Goal: Task Accomplishment & Management: Manage account settings

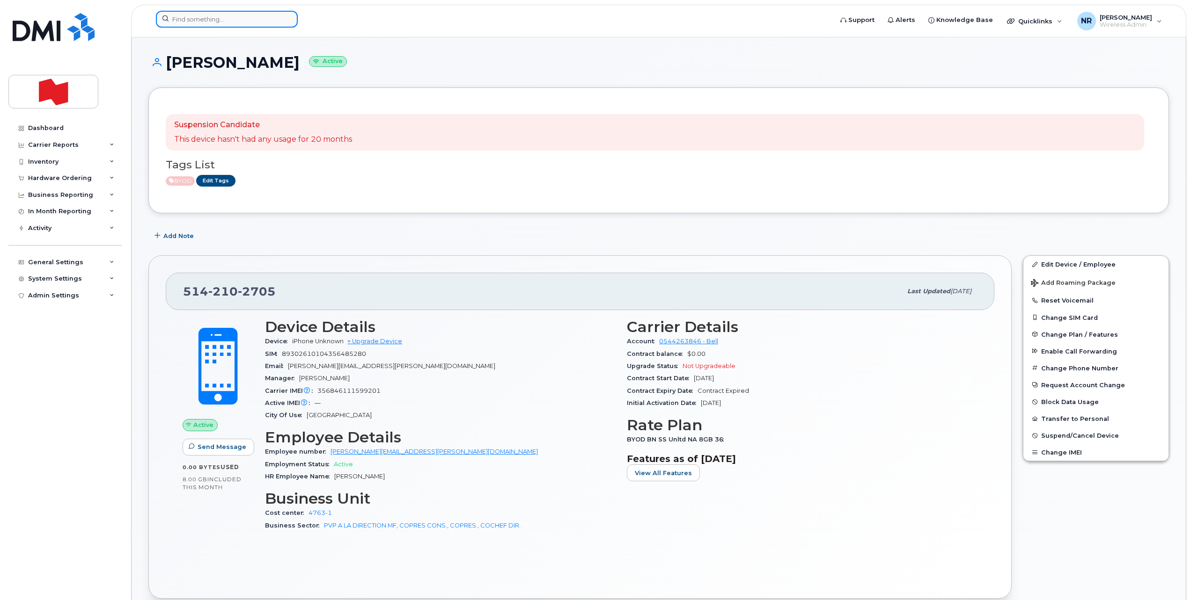
click at [260, 17] on input at bounding box center [227, 19] width 142 height 17
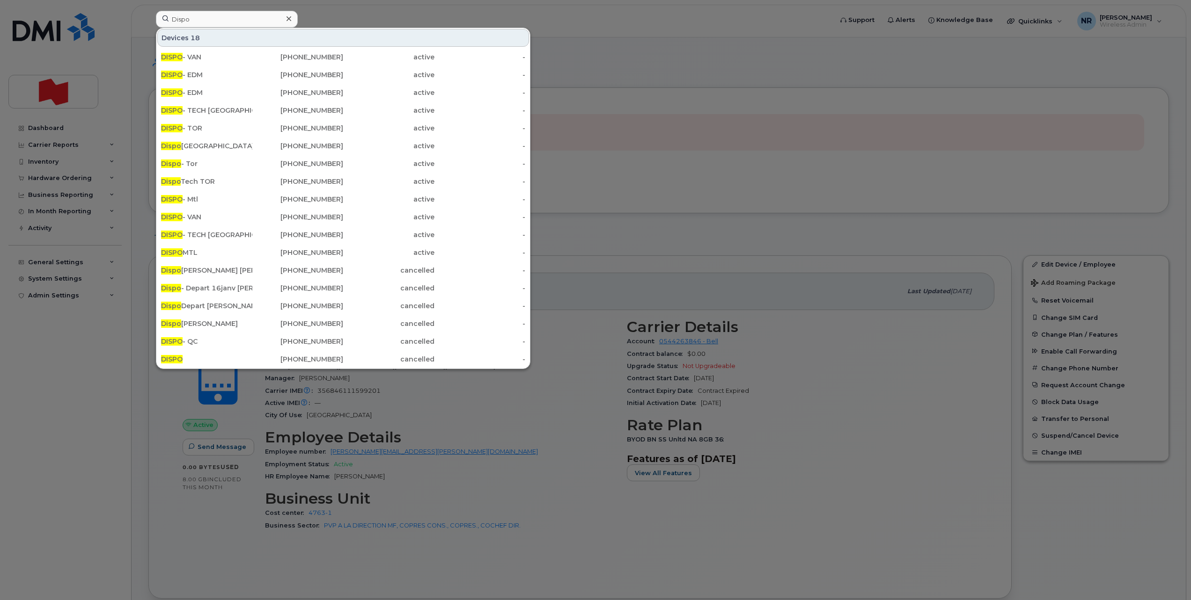
click at [737, 284] on div at bounding box center [595, 300] width 1191 height 600
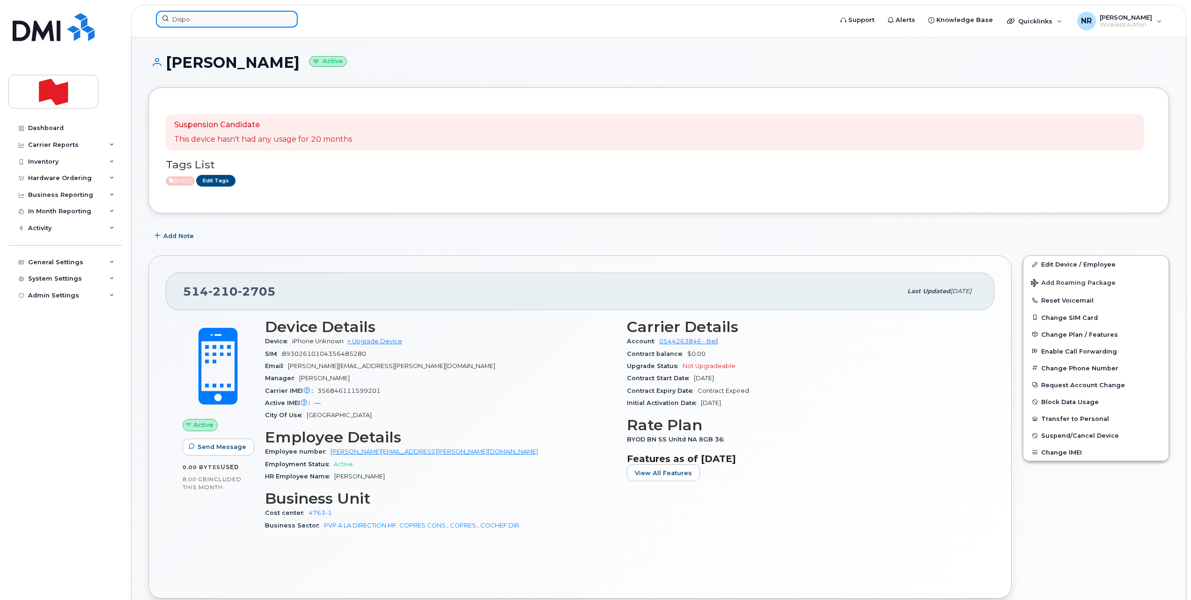
click at [183, 16] on input "Dispo" at bounding box center [227, 19] width 142 height 17
paste input "5142106452"
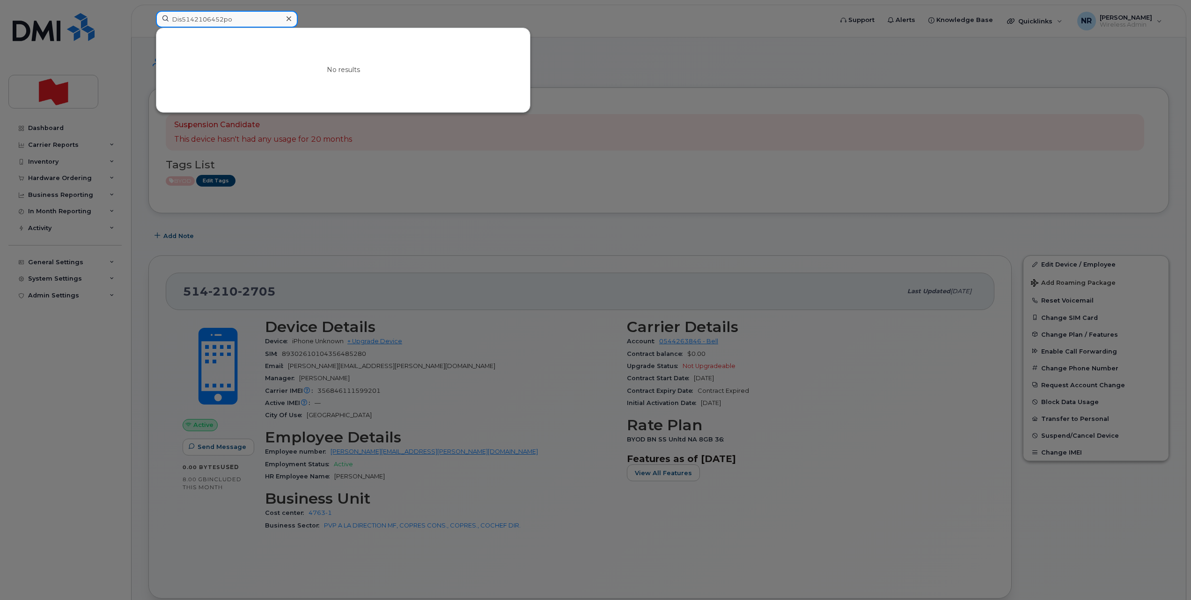
drag, startPoint x: 253, startPoint y: 17, endPoint x: 68, endPoint y: 14, distance: 184.4
click at [148, 14] on div "Dis5142106452po No results" at bounding box center [490, 21] width 685 height 21
paste input "5142106452"
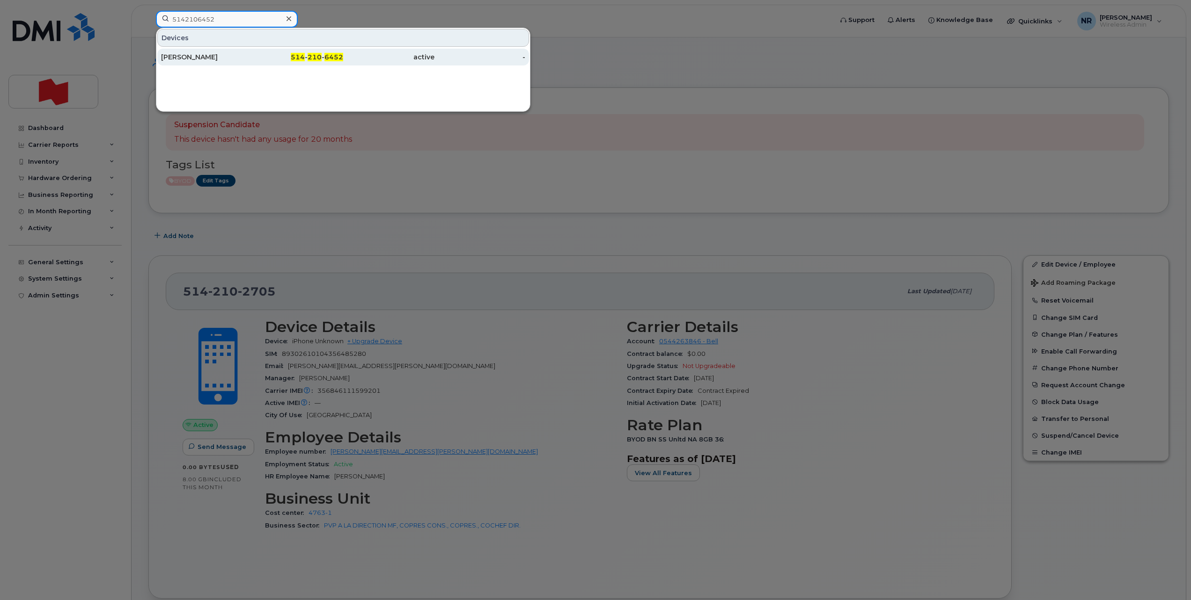
type input "5142106452"
drag, startPoint x: 189, startPoint y: 52, endPoint x: 332, endPoint y: 56, distance: 143.3
click at [252, 52] on div "Carolynn Lawlis" at bounding box center [297, 57] width 91 height 17
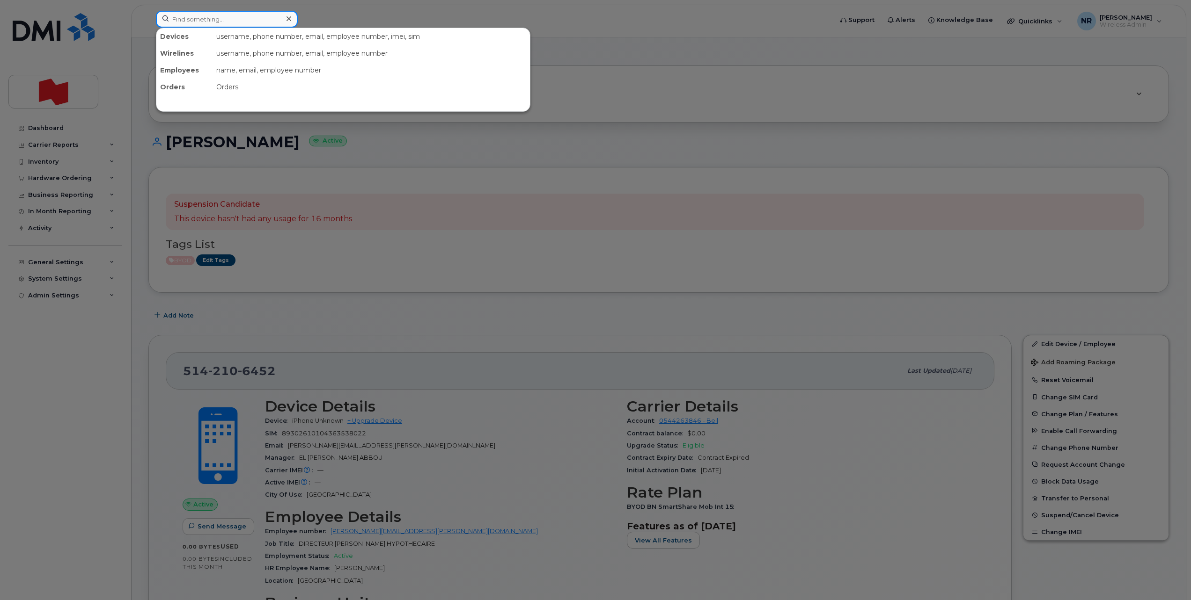
click at [221, 22] on input at bounding box center [227, 19] width 142 height 17
paste input "5142166774"
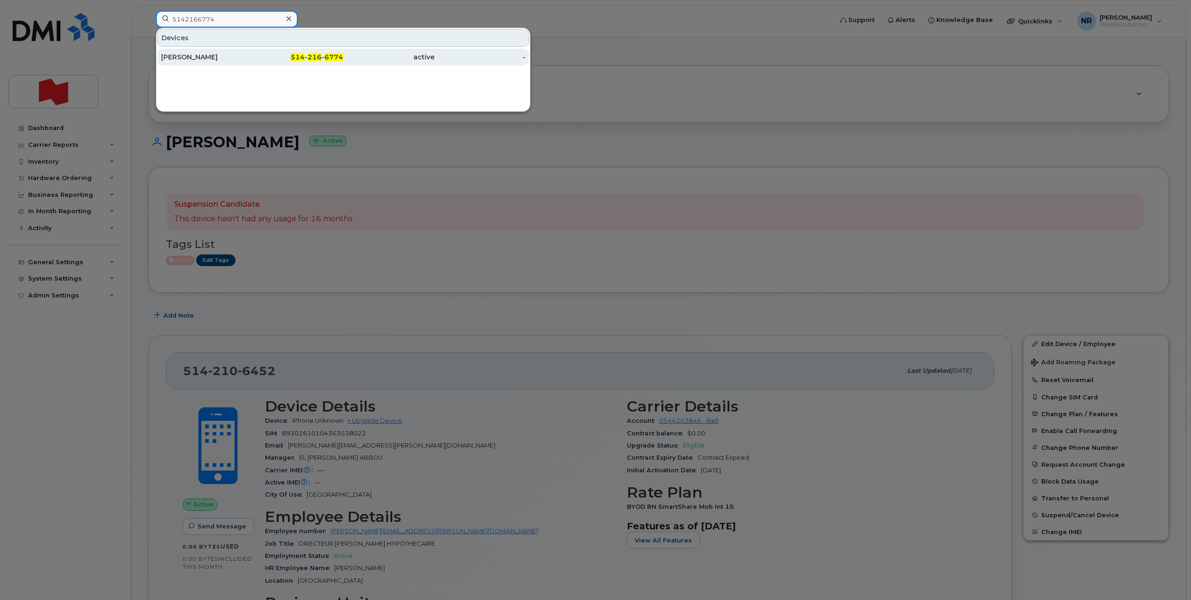
type input "5142166774"
click at [175, 60] on div "[PERSON_NAME]" at bounding box center [206, 56] width 91 height 9
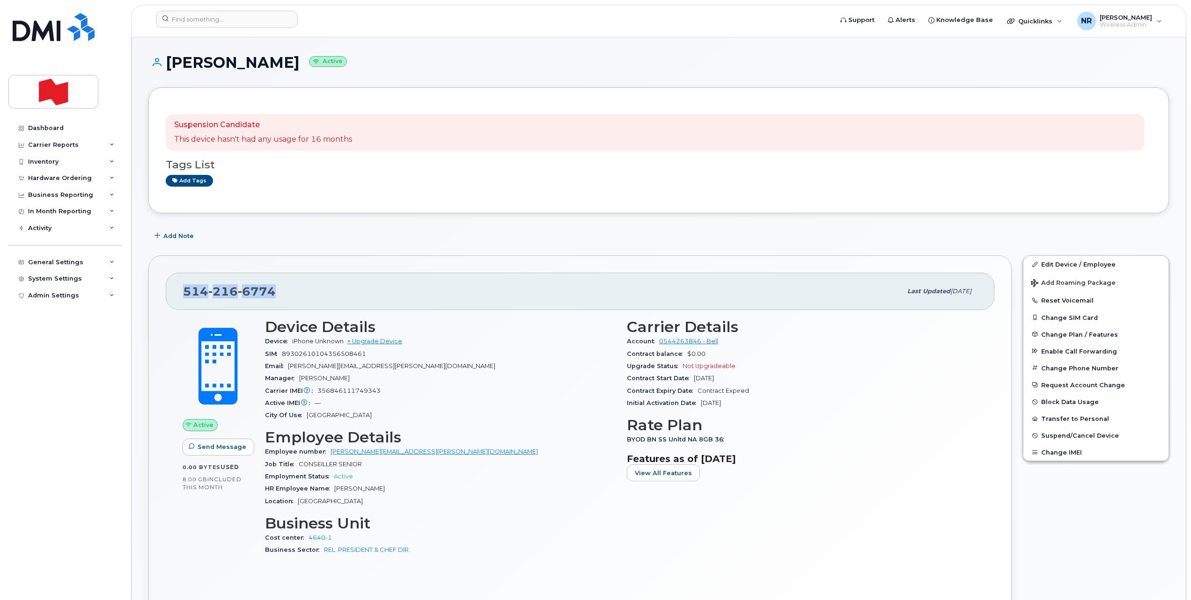
drag, startPoint x: 297, startPoint y: 288, endPoint x: 170, endPoint y: 292, distance: 126.4
click at [170, 292] on div "[PHONE_NUMBER] Last updated [DATE]" at bounding box center [580, 291] width 828 height 37
copy span "[PHONE_NUMBER]"
drag, startPoint x: 1060, startPoint y: 261, endPoint x: 265, endPoint y: 110, distance: 809.2
click at [1060, 261] on link "Edit Device / Employee" at bounding box center [1095, 264] width 145 height 17
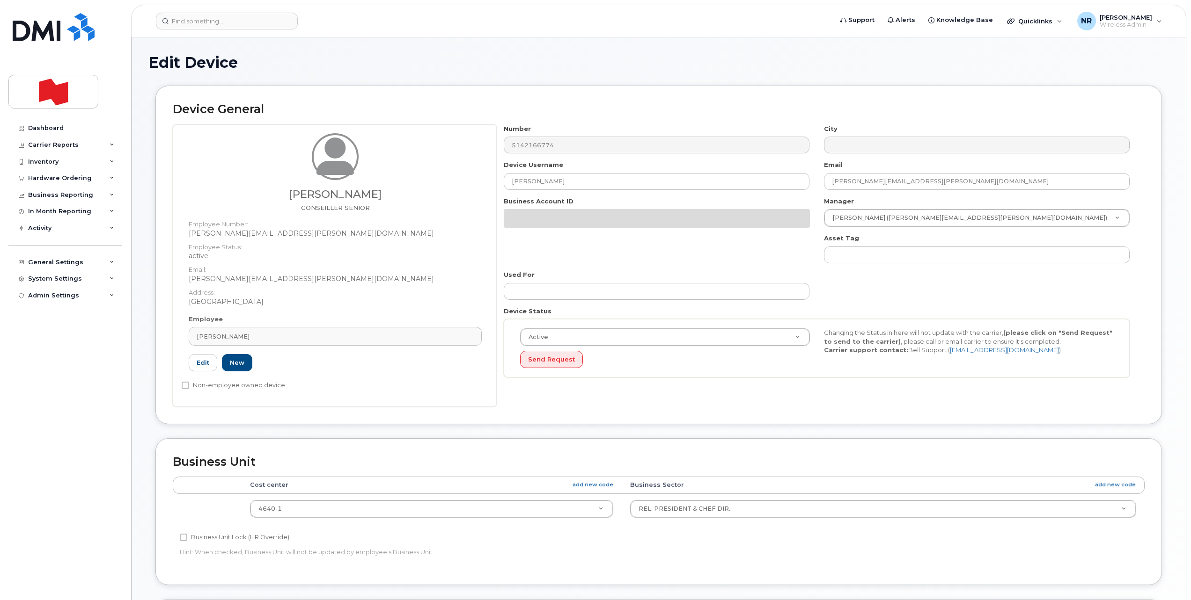
select select "22917084"
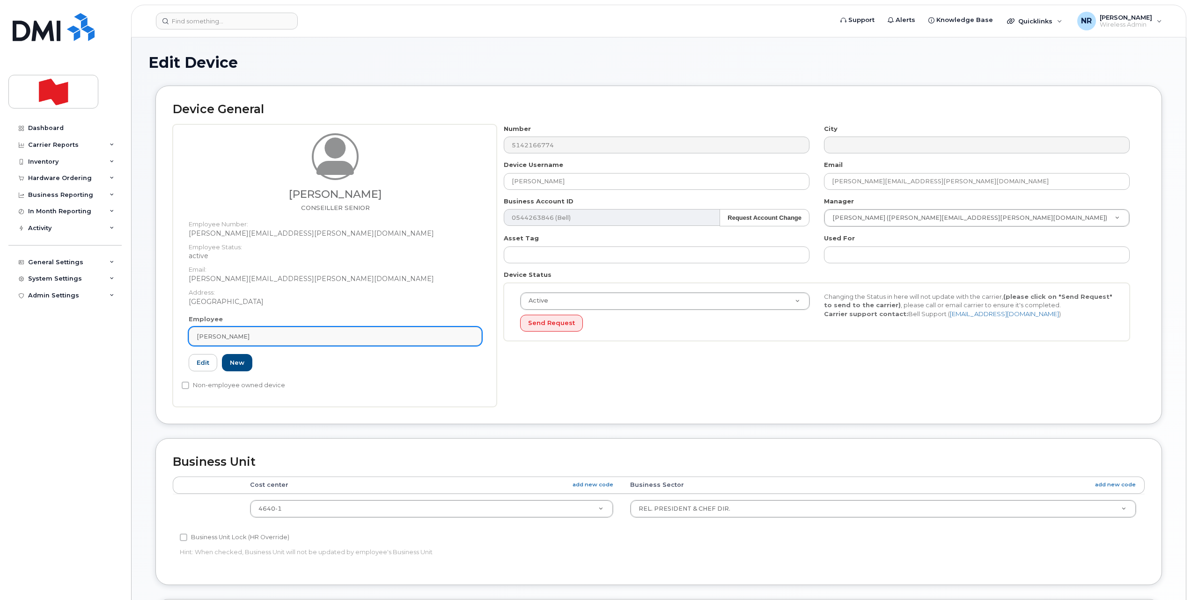
click at [465, 334] on div "[PERSON_NAME]" at bounding box center [335, 336] width 277 height 9
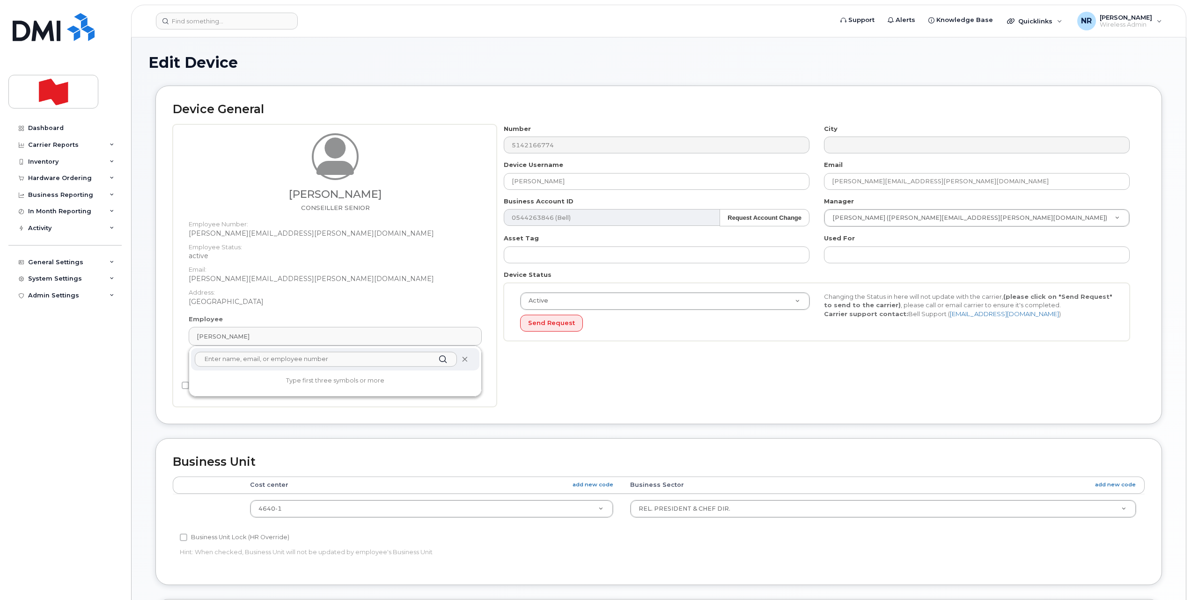
click at [464, 359] on icon at bounding box center [464, 360] width 6 height 6
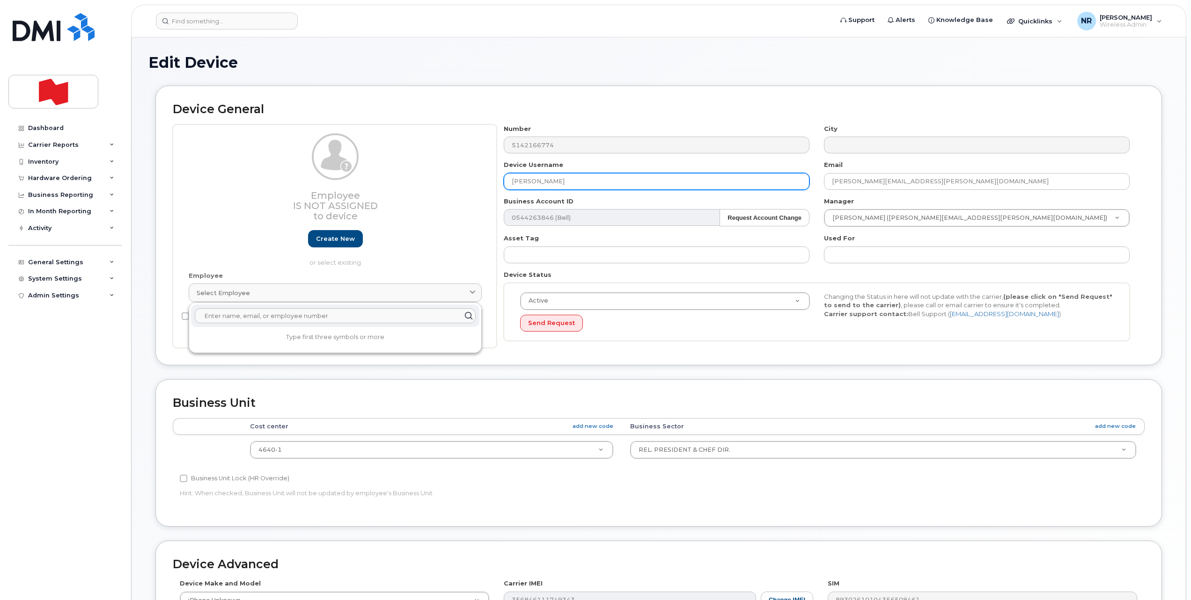
drag, startPoint x: 596, startPoint y: 182, endPoint x: 437, endPoint y: 183, distance: 158.7
click at [437, 183] on div "Employee Is not assigned to device Create new or select existing Employee Selec…" at bounding box center [659, 236] width 972 height 224
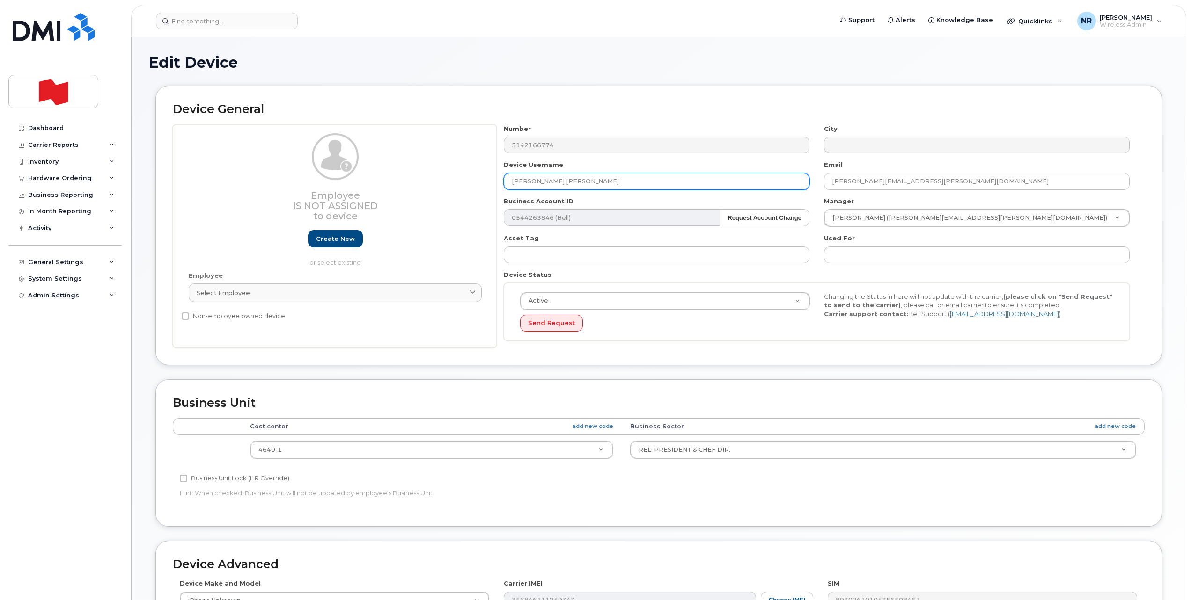
type input "Jackson Atkinson"
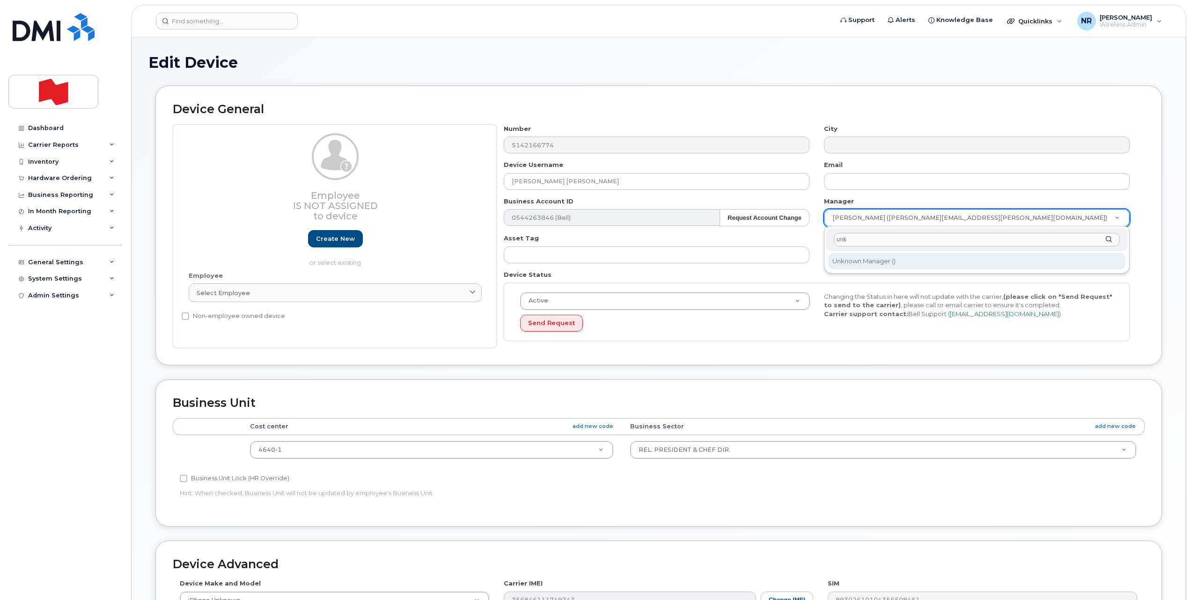
type input "unk"
type input "1908917"
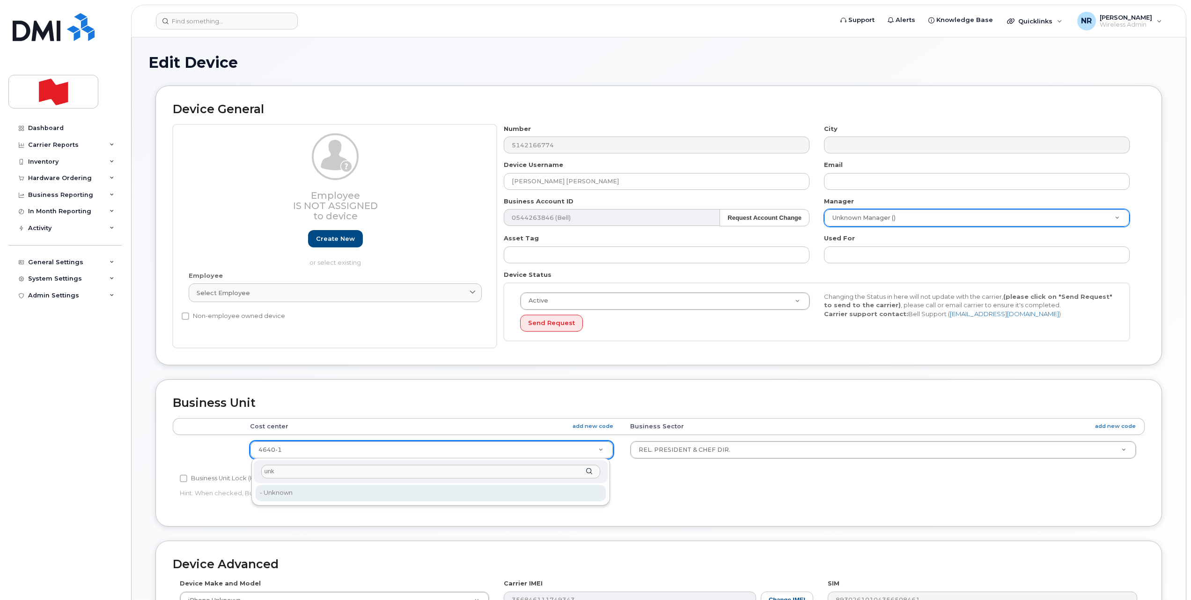
type input "unk"
type input "22916205"
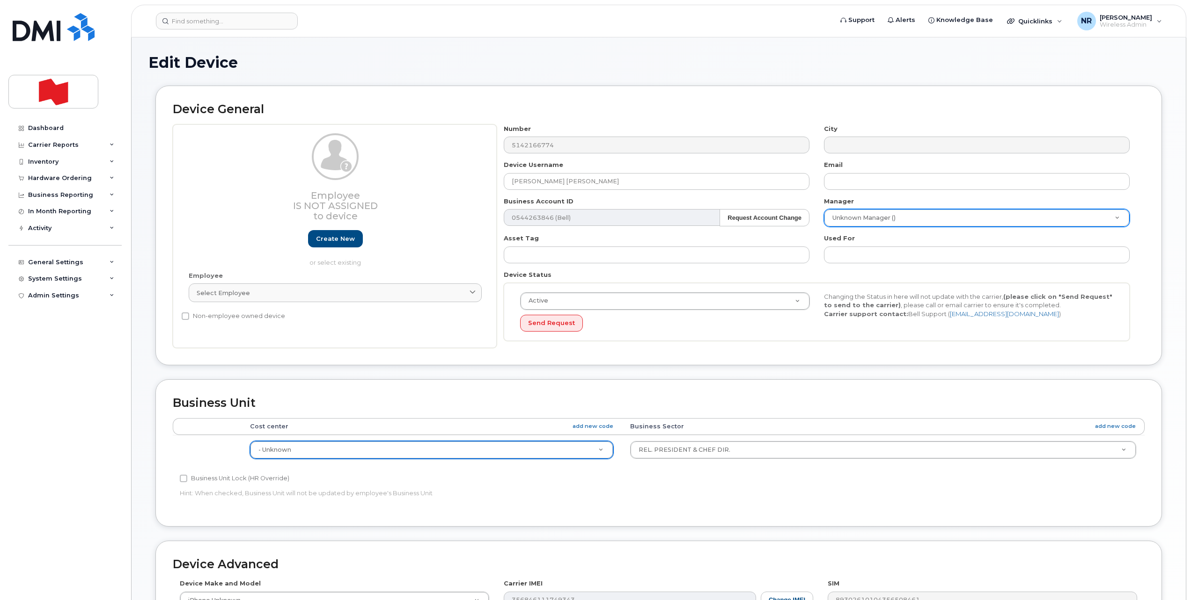
drag, startPoint x: 702, startPoint y: 435, endPoint x: 694, endPoint y: 439, distance: 9.0
click at [701, 435] on td "REL. PRESIDENT & CHEF DIR. BANQUIER PERSONNEL GEST.PERS. CHEFFE DES FINANCES ET…" at bounding box center [882, 449] width 523 height 29
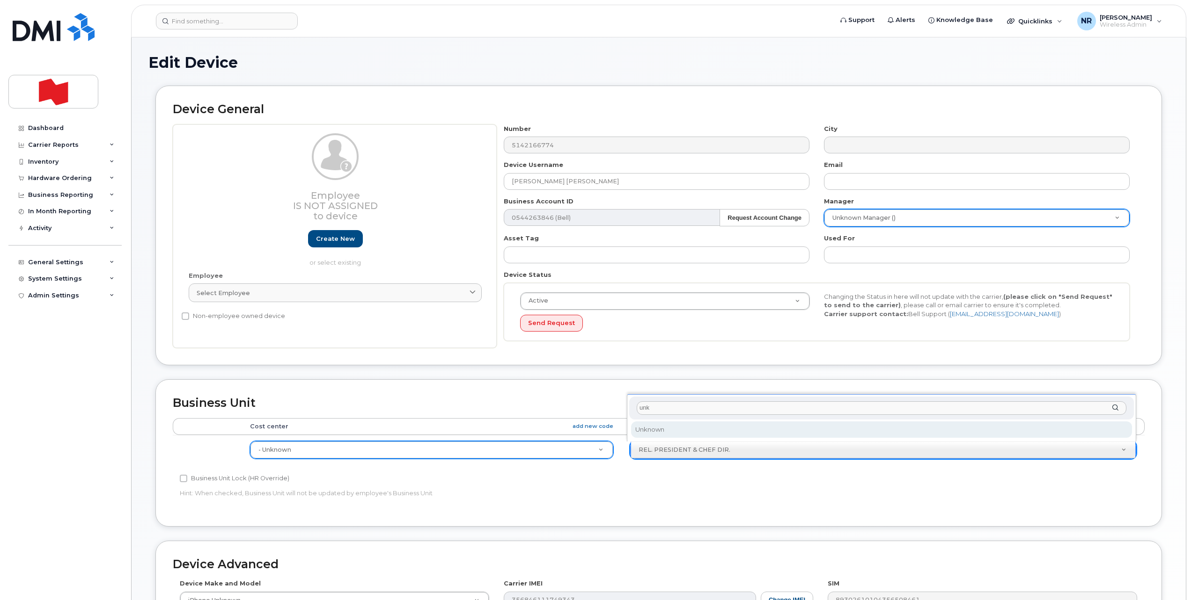
type input "unk"
select select "22916206"
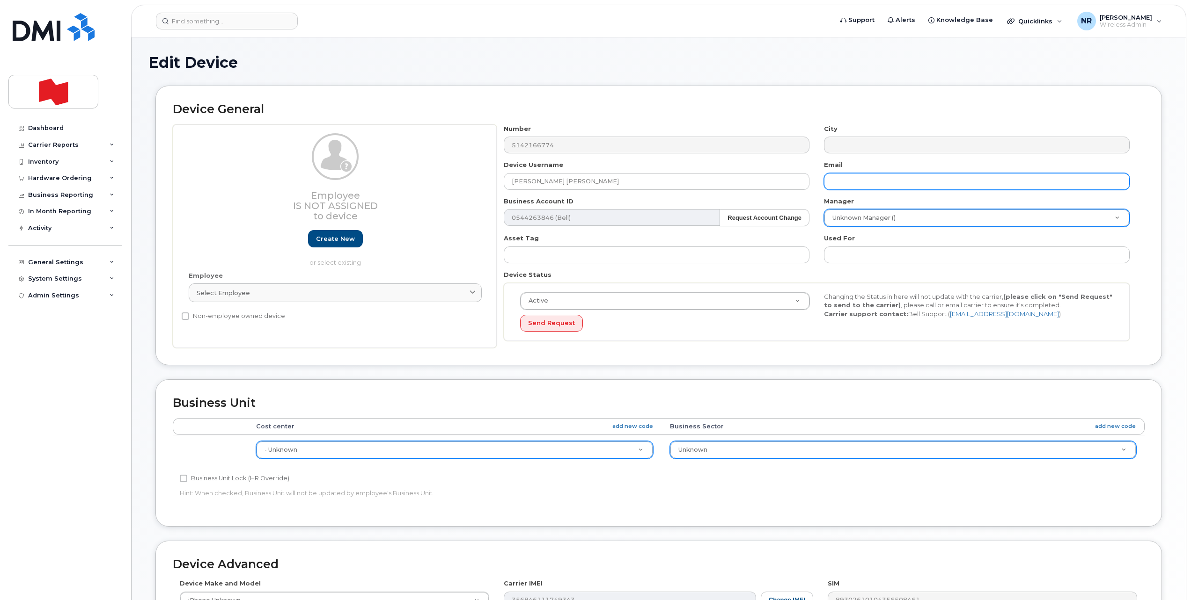
click at [842, 181] on input "text" at bounding box center [977, 181] width 306 height 17
paste input "[PERSON_NAME][EMAIL_ADDRESS][PERSON_NAME][DOMAIN_NAME]"
type input "[PERSON_NAME][EMAIL_ADDRESS][PERSON_NAME][DOMAIN_NAME]"
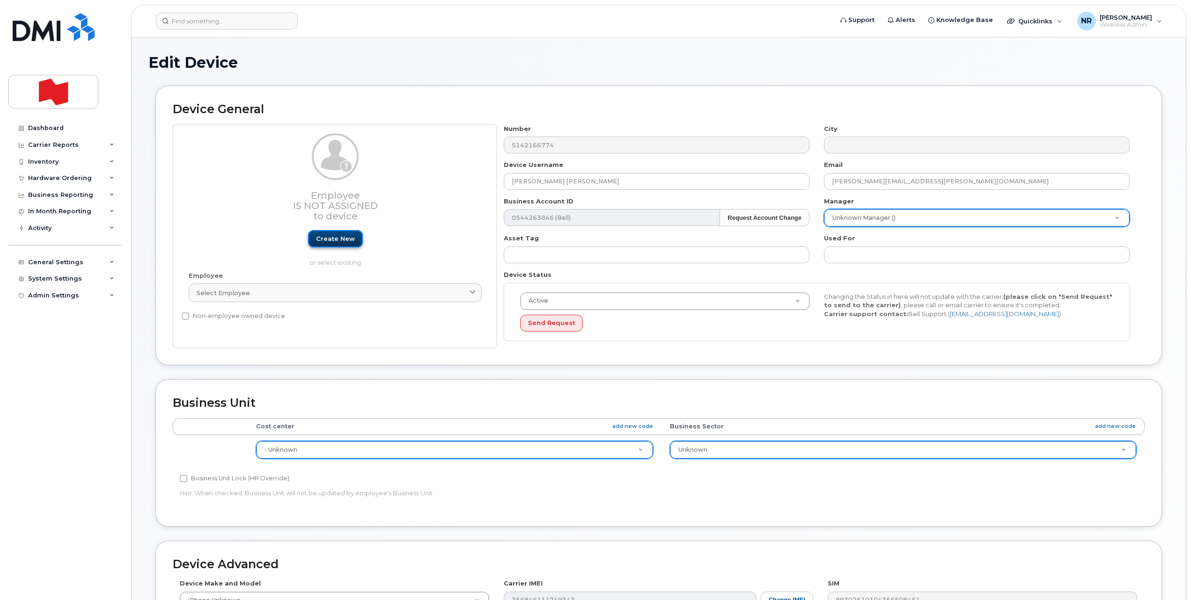
click at [341, 240] on link "Create new" at bounding box center [335, 238] width 55 height 17
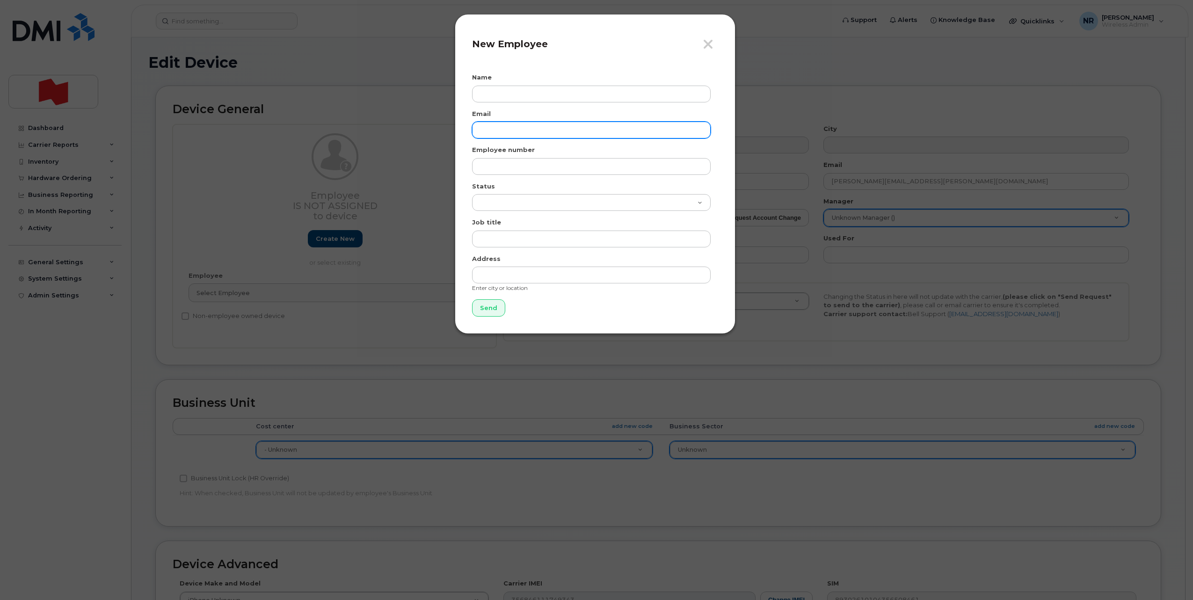
click at [485, 132] on input "email" at bounding box center [591, 130] width 239 height 17
paste input "[PERSON_NAME][EMAIL_ADDRESS][PERSON_NAME][DOMAIN_NAME]"
type input "[PERSON_NAME][EMAIL_ADDRESS][PERSON_NAME][DOMAIN_NAME]"
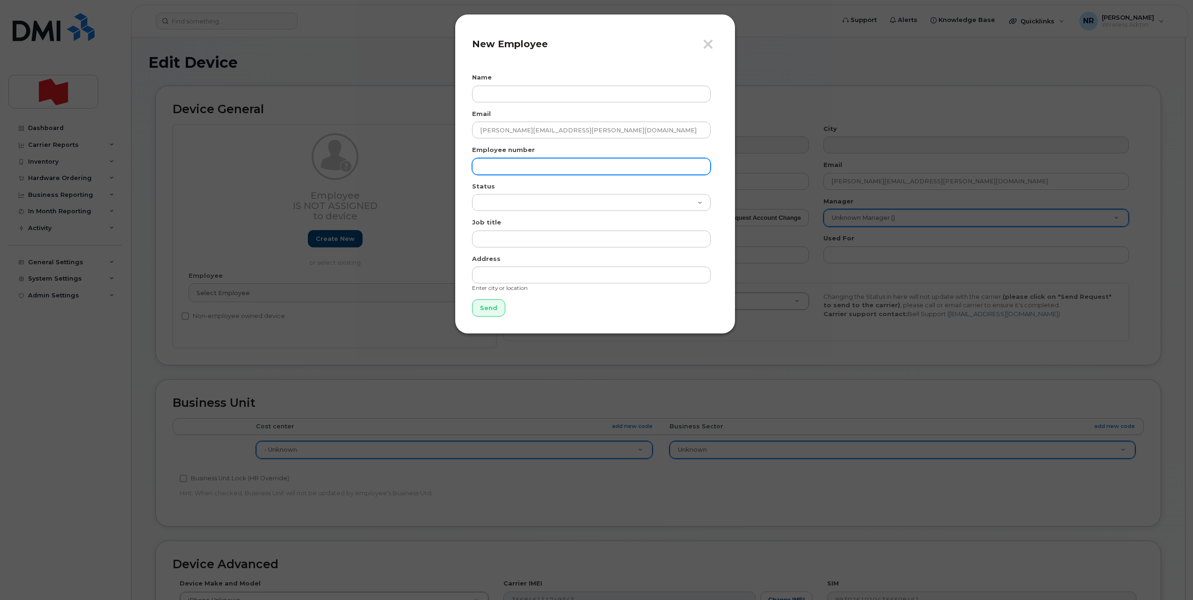
drag, startPoint x: 485, startPoint y: 162, endPoint x: 492, endPoint y: 174, distance: 13.9
click at [485, 162] on input "text" at bounding box center [591, 166] width 239 height 17
paste input "[PERSON_NAME][EMAIL_ADDRESS][PERSON_NAME][DOMAIN_NAME]"
type input "[PERSON_NAME][EMAIL_ADDRESS][PERSON_NAME][DOMAIN_NAME]"
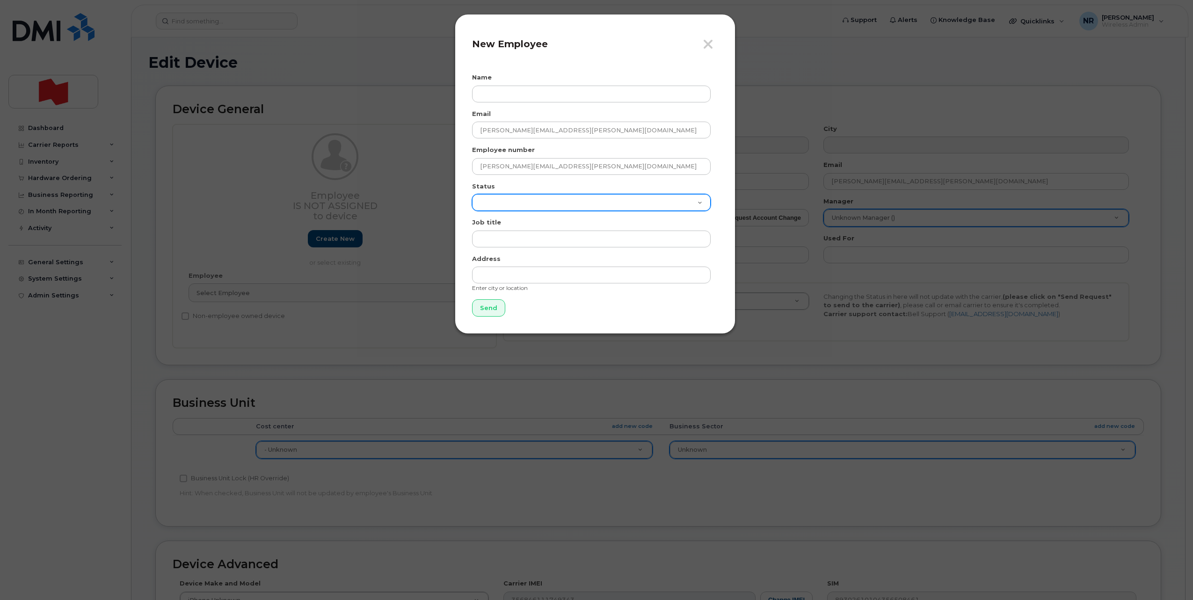
click at [496, 196] on select "Active On-Leave Long Term Short Term Maternity Leave Temp Layoff Inactive" at bounding box center [591, 202] width 239 height 17
select select "active"
click at [472, 194] on select "Active On-Leave Long Term Short Term Maternity Leave Temp Layoff Inactive" at bounding box center [591, 202] width 239 height 17
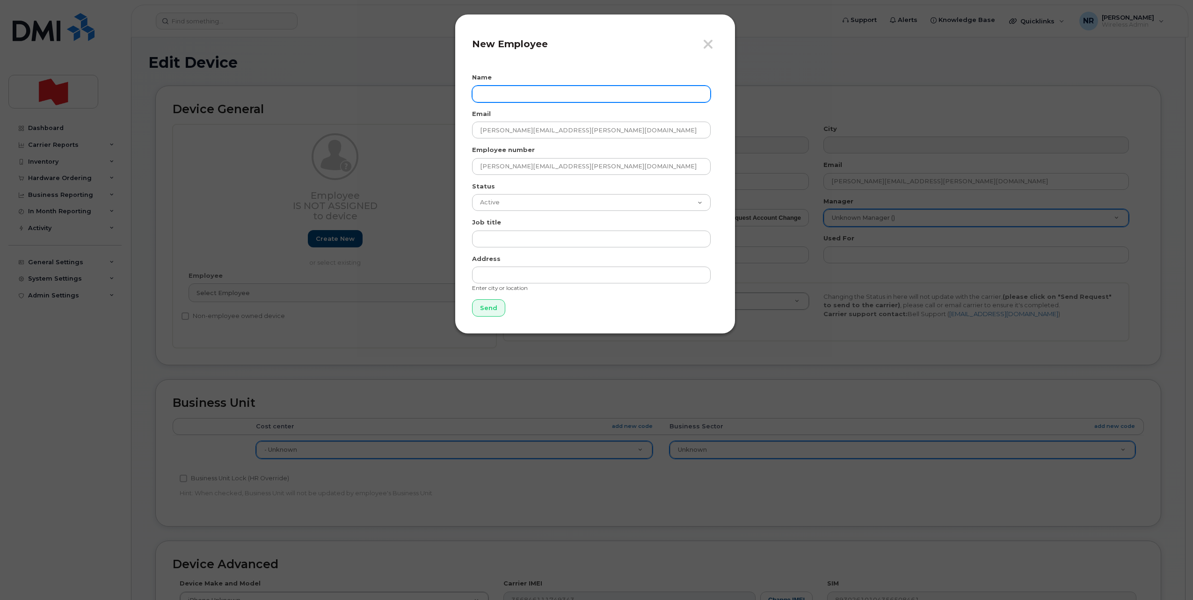
click at [519, 95] on input "text" at bounding box center [591, 94] width 239 height 17
type input "[PERSON_NAME] [PERSON_NAME]"
click at [485, 307] on input "Send" at bounding box center [488, 308] width 33 height 17
type input "Send"
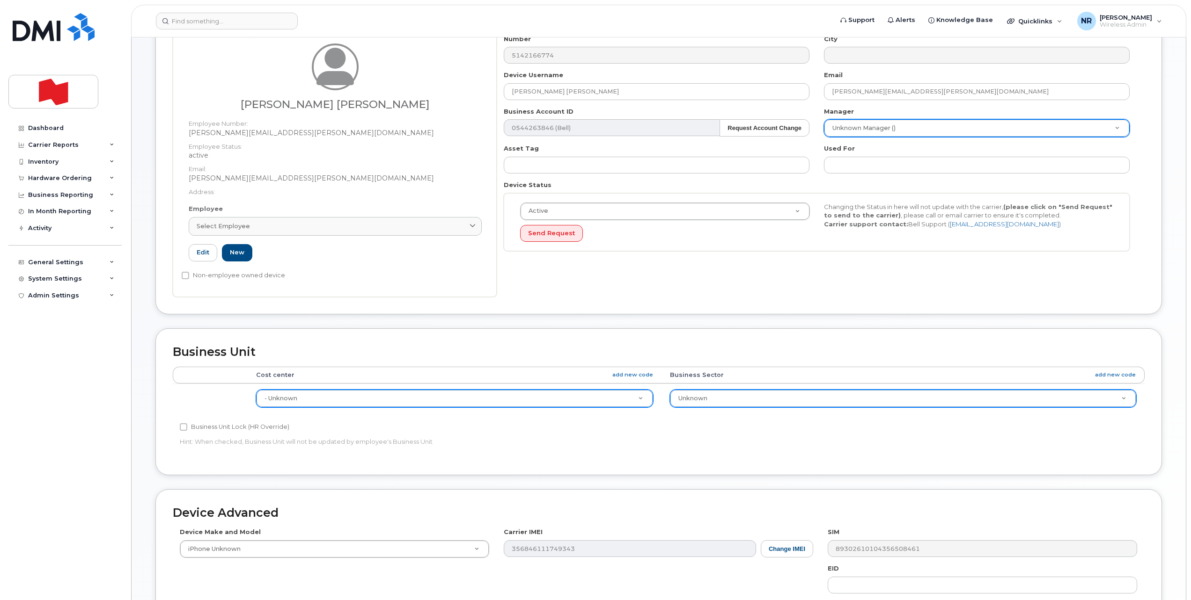
scroll to position [117, 0]
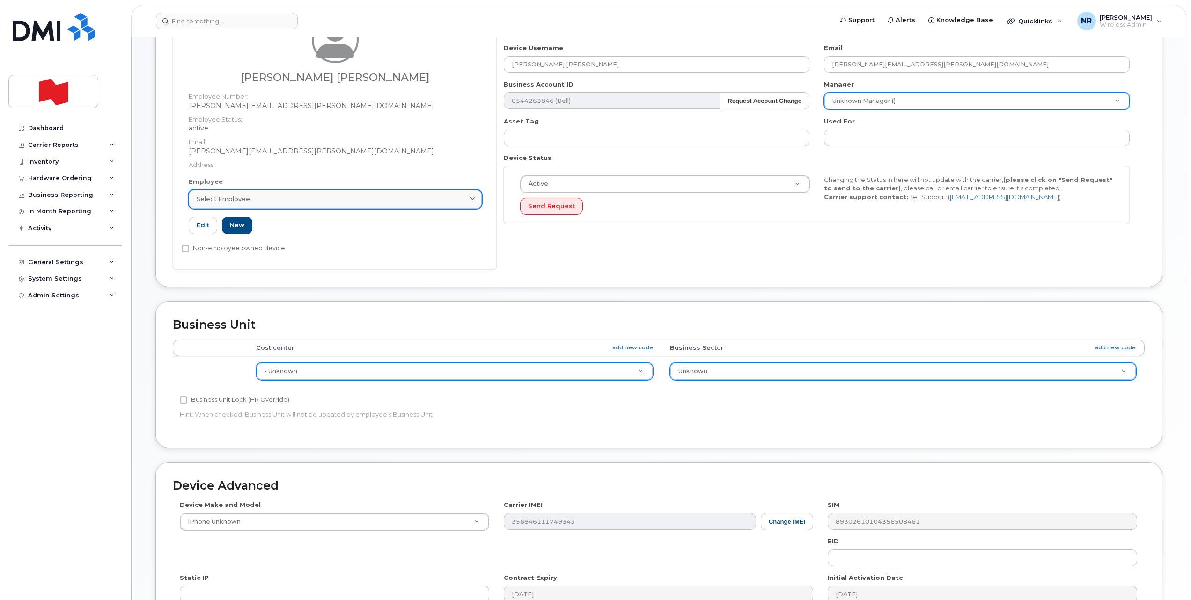
click at [294, 202] on div "Select employee" at bounding box center [335, 199] width 277 height 9
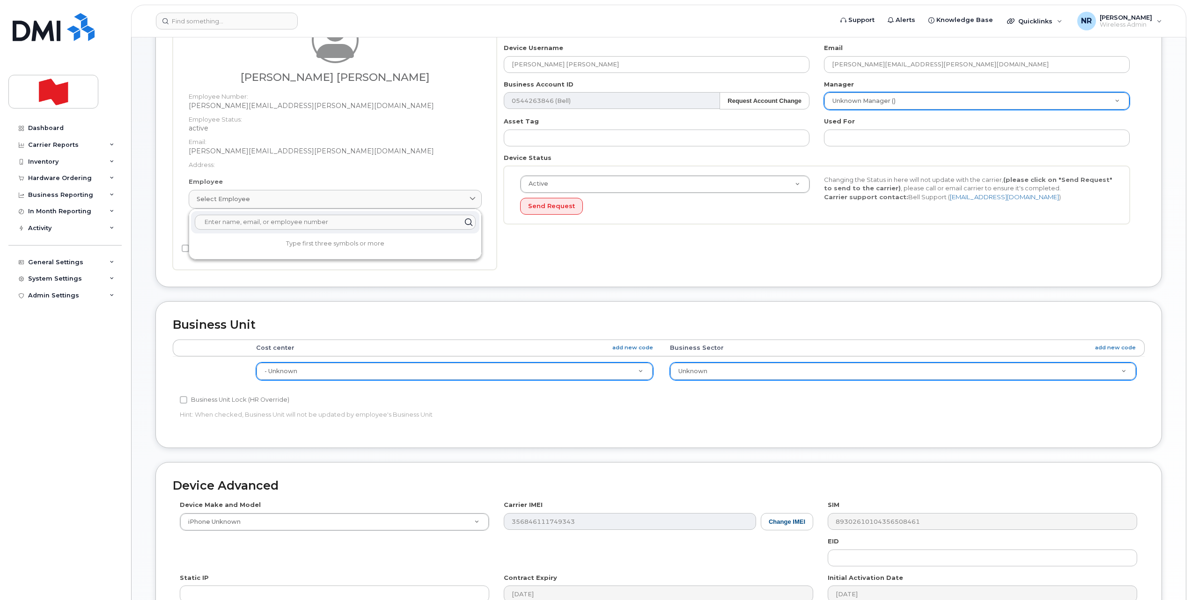
paste input "[PERSON_NAME][EMAIL_ADDRESS][PERSON_NAME][DOMAIN_NAME]"
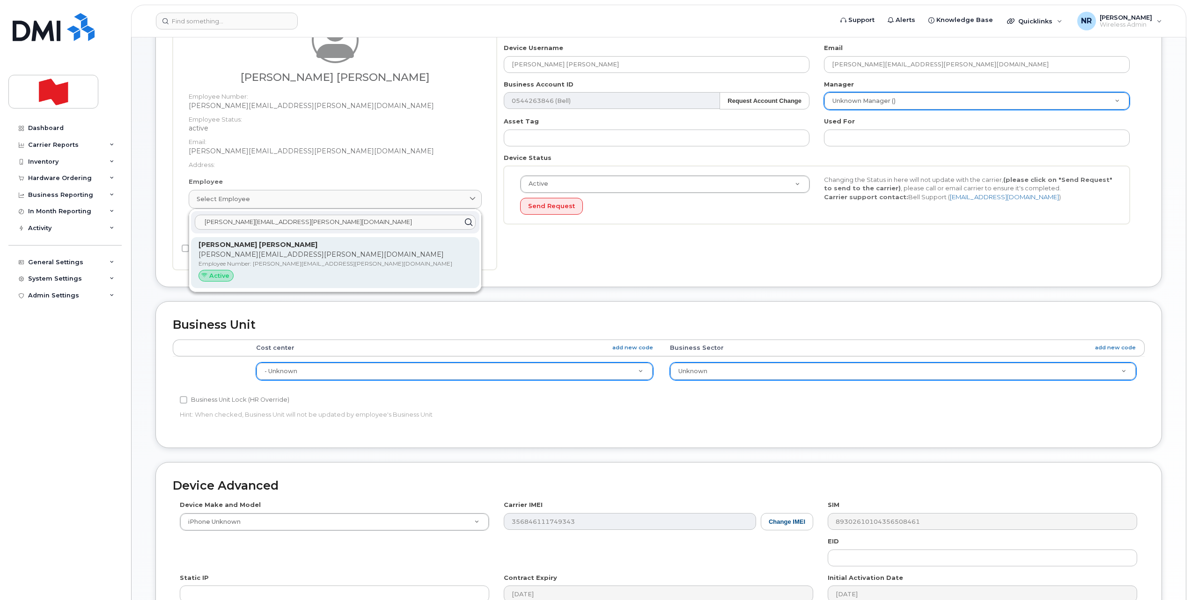
type input "[PERSON_NAME][EMAIL_ADDRESS][PERSON_NAME][DOMAIN_NAME]"
click at [273, 243] on p "[PERSON_NAME] [PERSON_NAME]" at bounding box center [334, 245] width 273 height 10
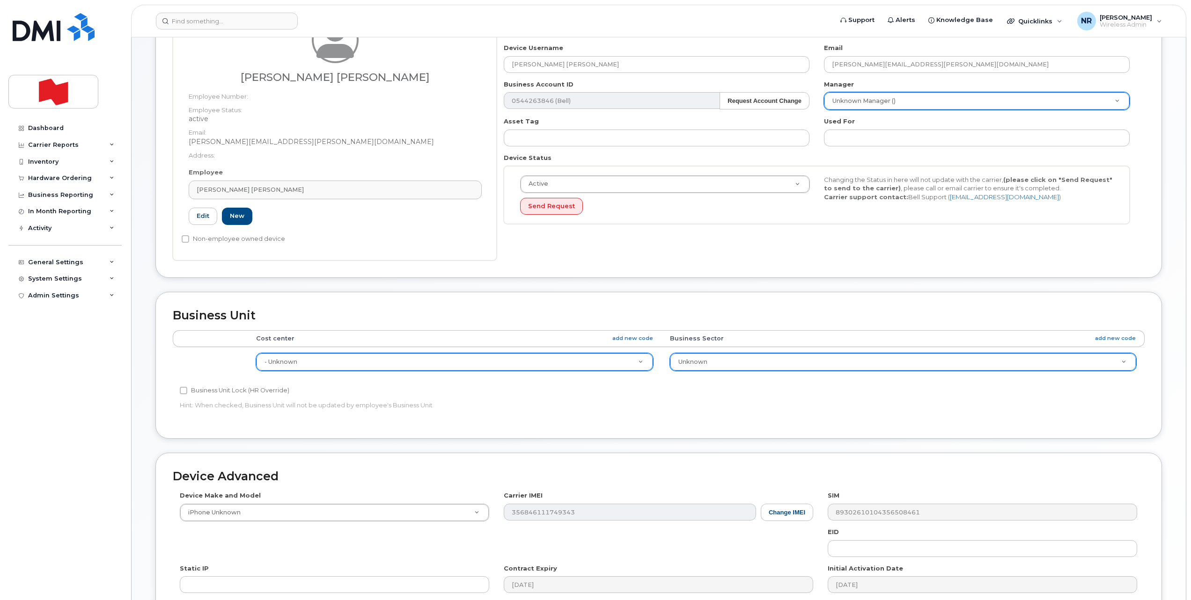
type input "[PERSON_NAME][EMAIL_ADDRESS][PERSON_NAME][DOMAIN_NAME]"
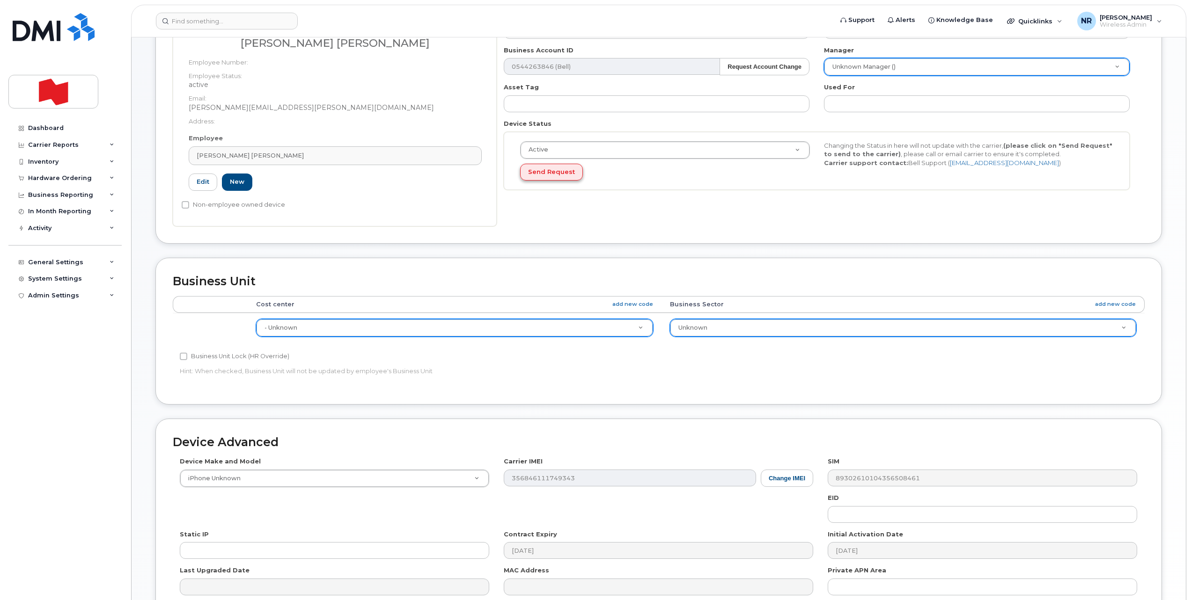
scroll to position [132, 0]
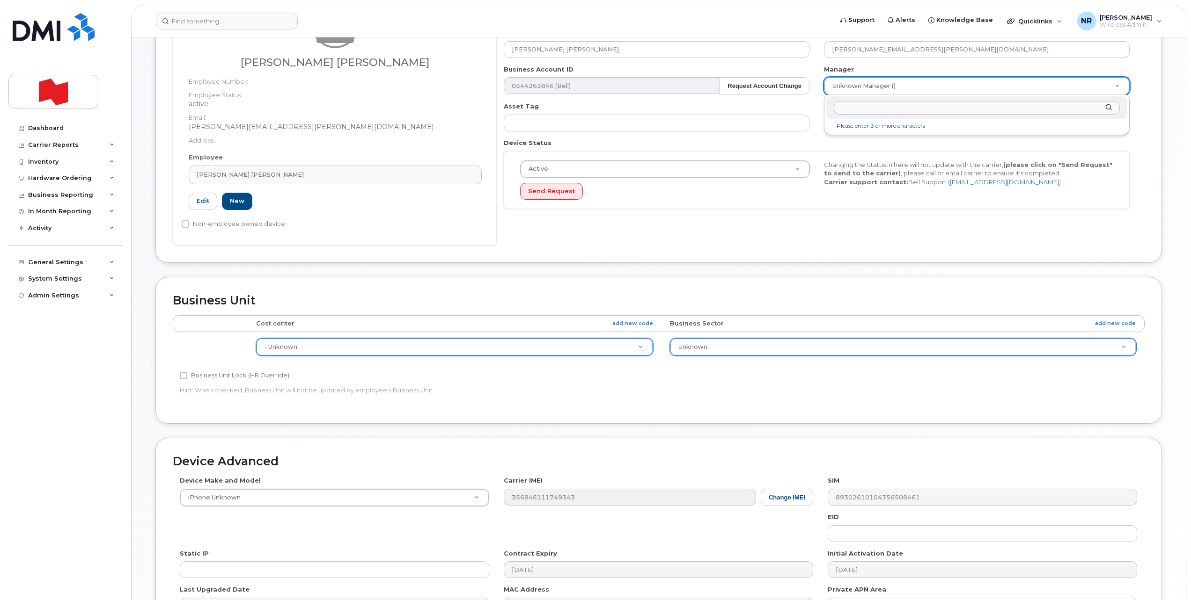
click at [854, 108] on input "text" at bounding box center [977, 108] width 286 height 14
type input "payne"
type input "1920456"
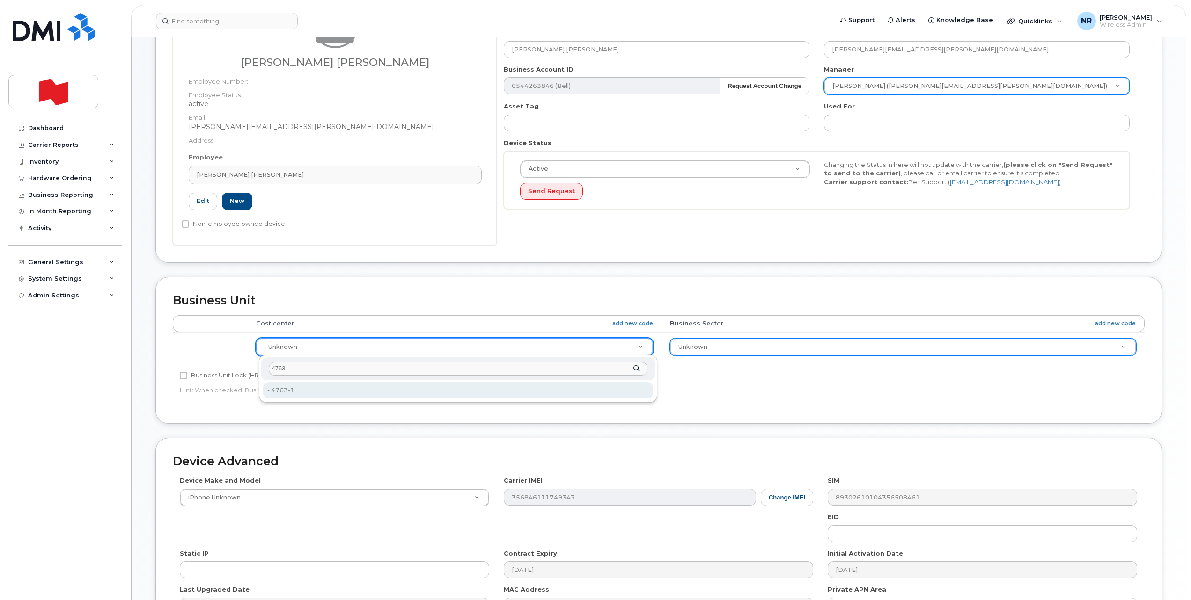
type input "4763"
type input "22916303"
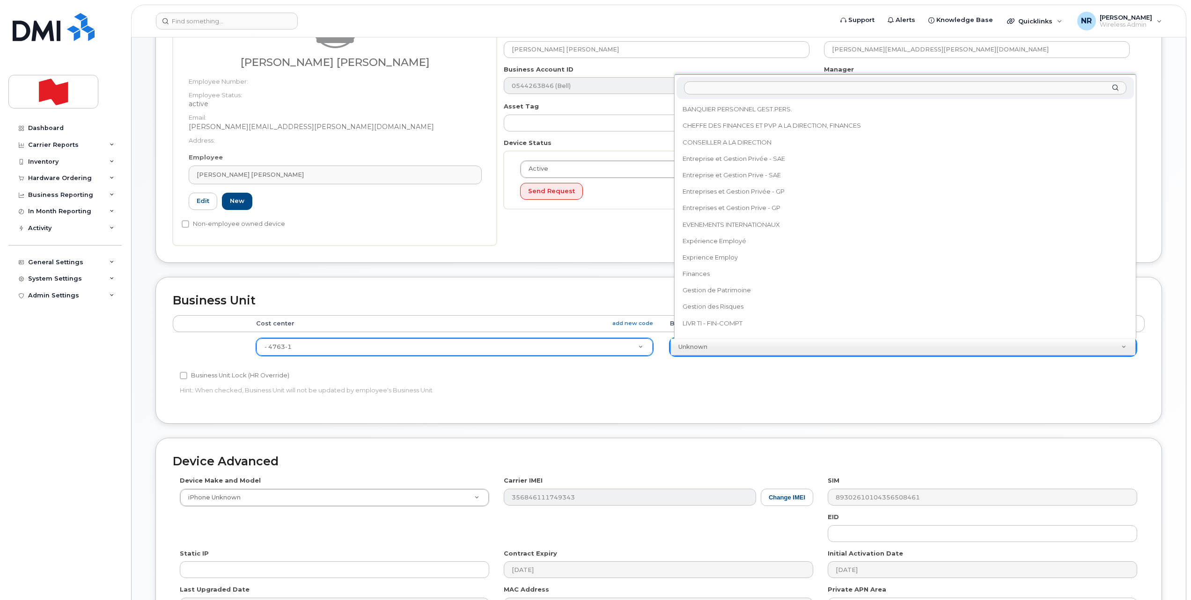
scroll to position [371, 0]
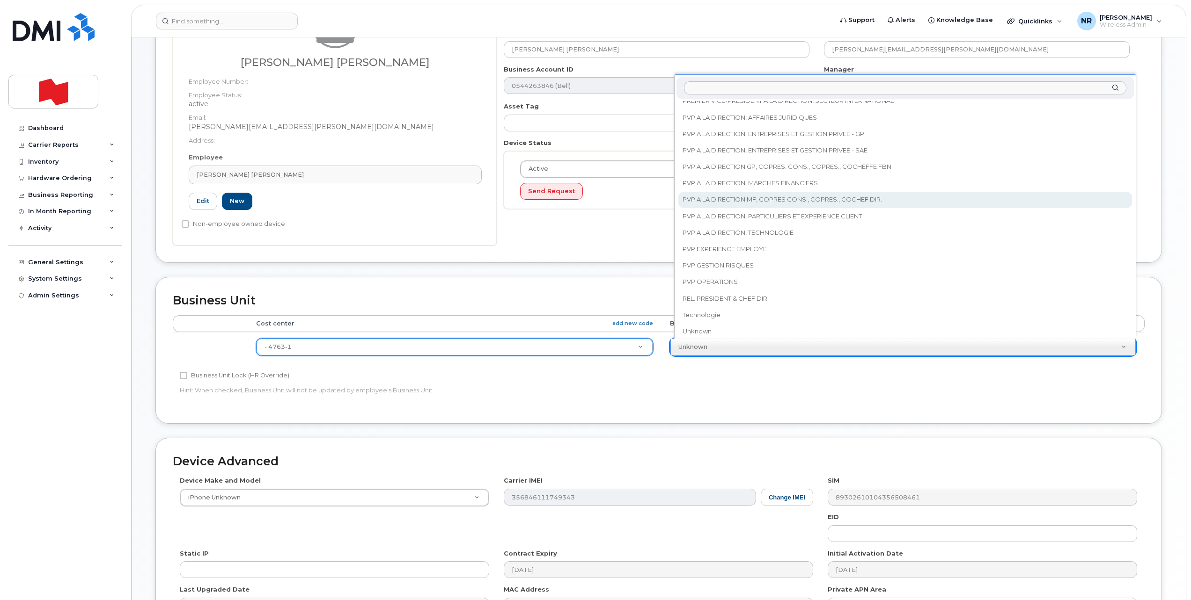
select select "25594327"
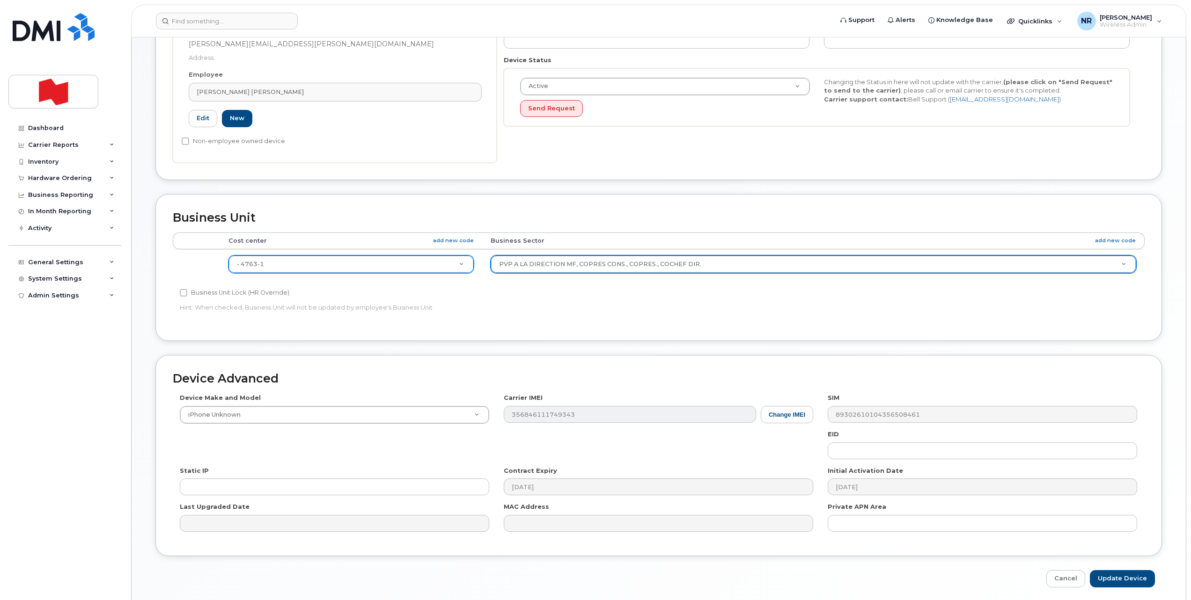
scroll to position [249, 0]
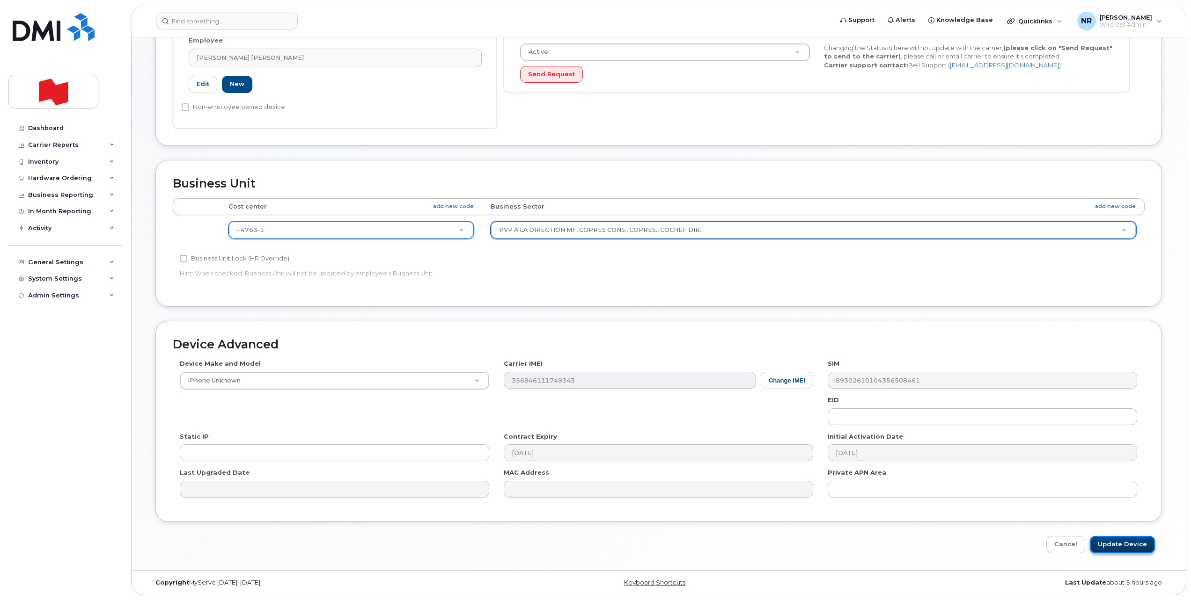
drag, startPoint x: 1114, startPoint y: 541, endPoint x: 887, endPoint y: 593, distance: 233.0
click at [1114, 541] on input "Update Device" at bounding box center [1121, 544] width 65 height 17
type input "Saving..."
